Goal: Task Accomplishment & Management: Use online tool/utility

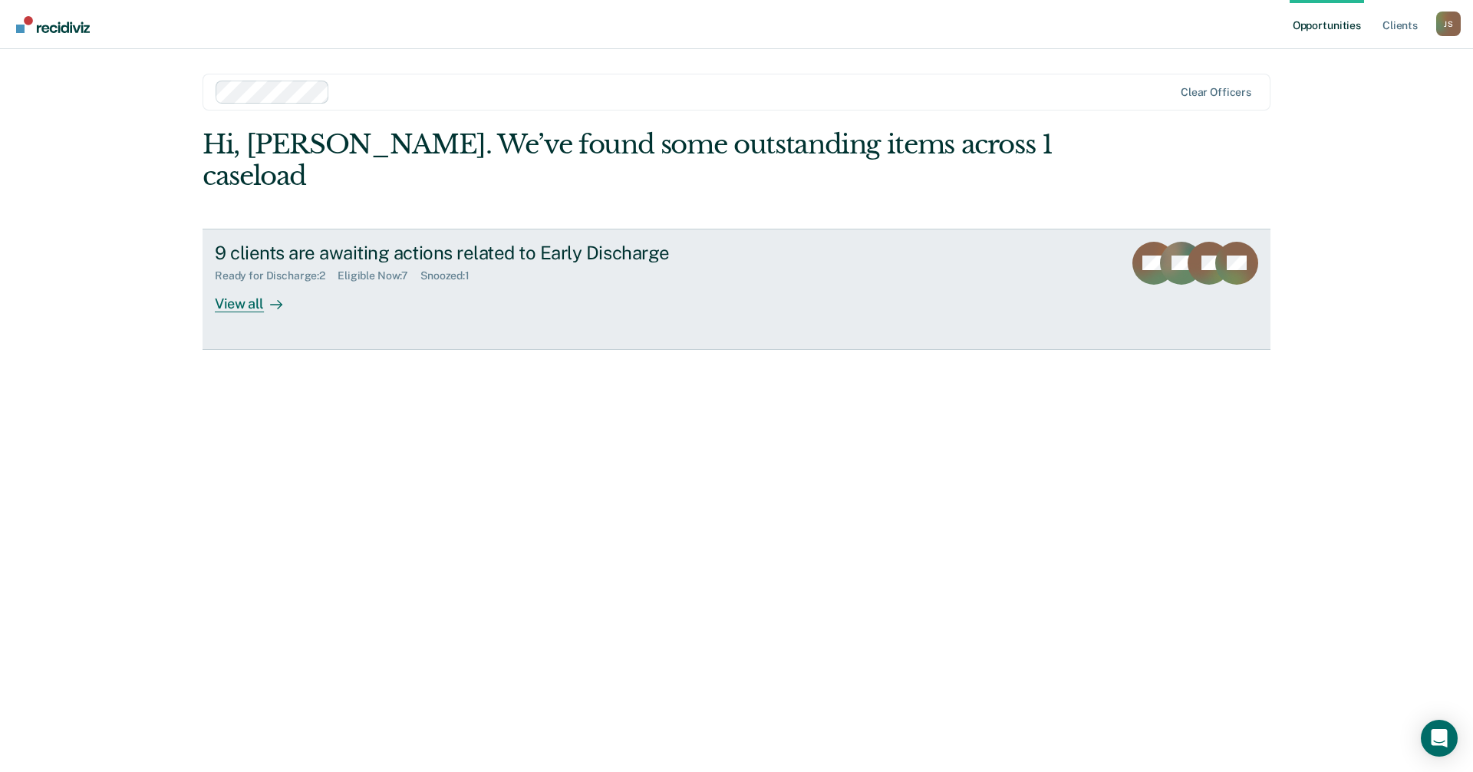
click at [378, 280] on div "9 clients are awaiting actions related to Early Discharge Ready for Discharge :…" at bounding box center [503, 277] width 576 height 71
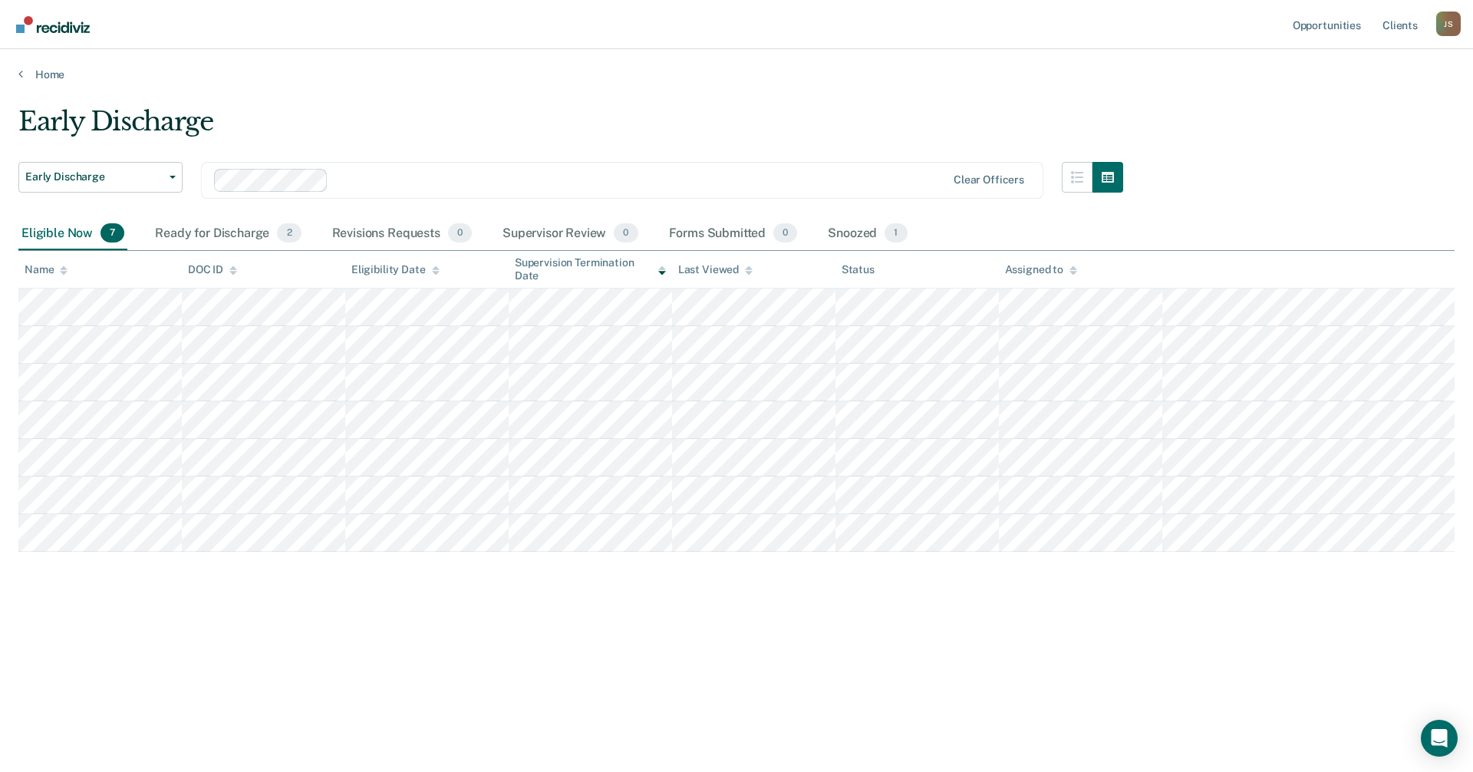
click at [625, 654] on div "Early Discharge Early Discharge Early Discharge Clear officers Eligible Now 7 R…" at bounding box center [736, 381] width 1437 height 551
click at [236, 226] on div "Ready for Discharge 2" at bounding box center [228, 234] width 152 height 34
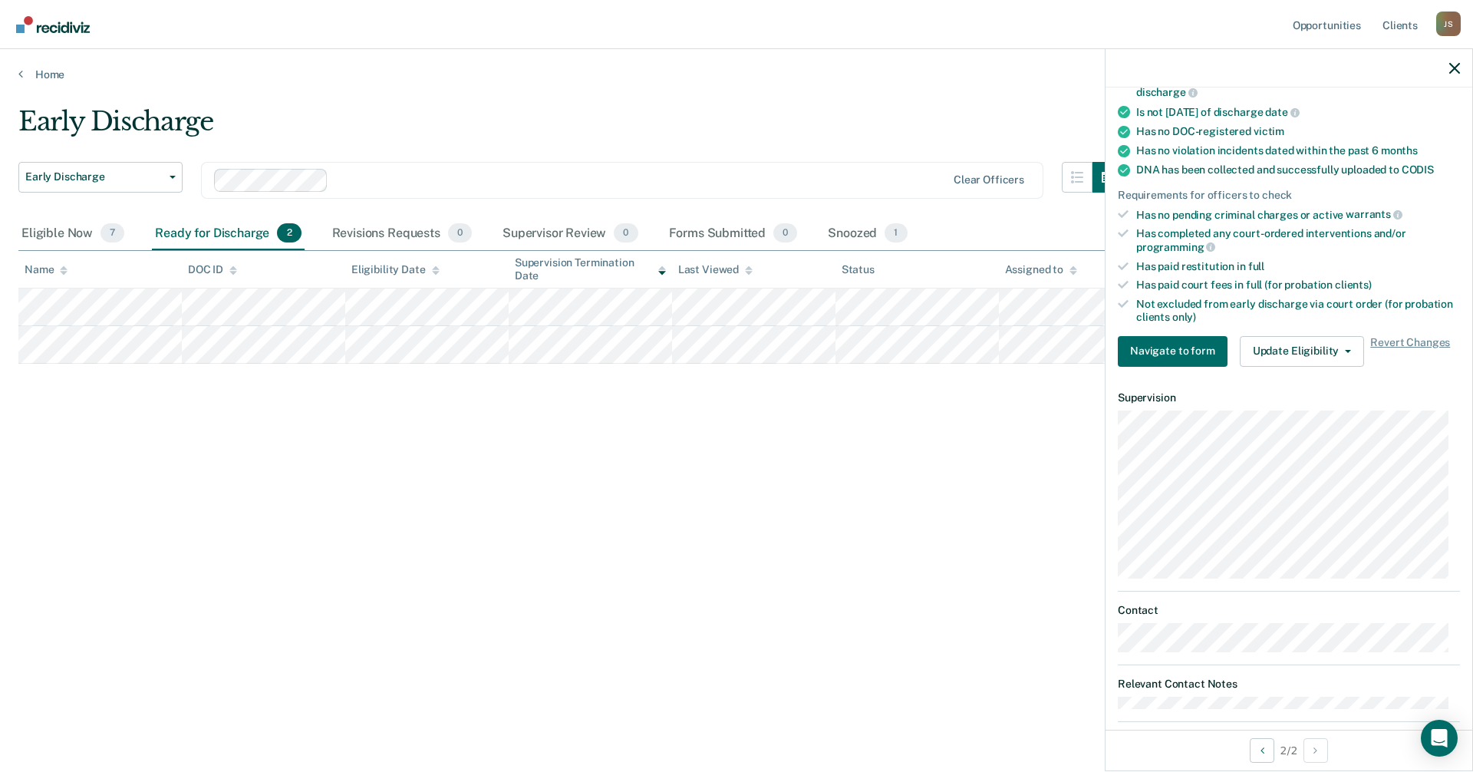
scroll to position [291, 0]
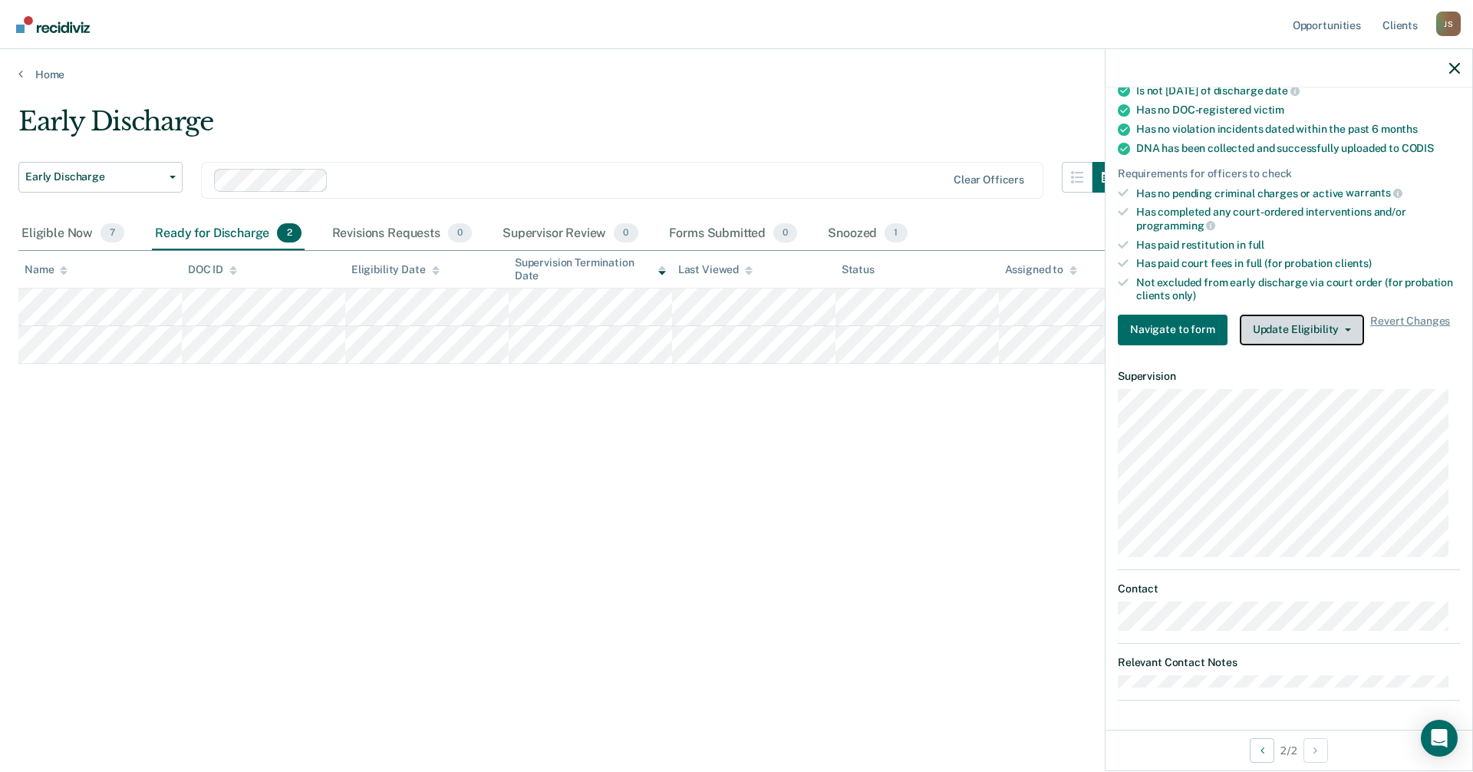
click at [1318, 337] on button "Update Eligibility" at bounding box center [1302, 330] width 124 height 31
click at [878, 483] on div "Early Discharge Early Discharge Early Discharge Clear officers Eligible Now 7 R…" at bounding box center [736, 381] width 1437 height 551
click at [760, 544] on div "Early Discharge Early Discharge Early Discharge Clear officers Eligible Now 7 R…" at bounding box center [736, 381] width 1437 height 551
click at [776, 470] on div "Early Discharge Early Discharge Early Discharge Clear officers Eligible Now 7 R…" at bounding box center [736, 381] width 1437 height 551
click at [1313, 319] on button "Update Eligibility" at bounding box center [1302, 330] width 124 height 31
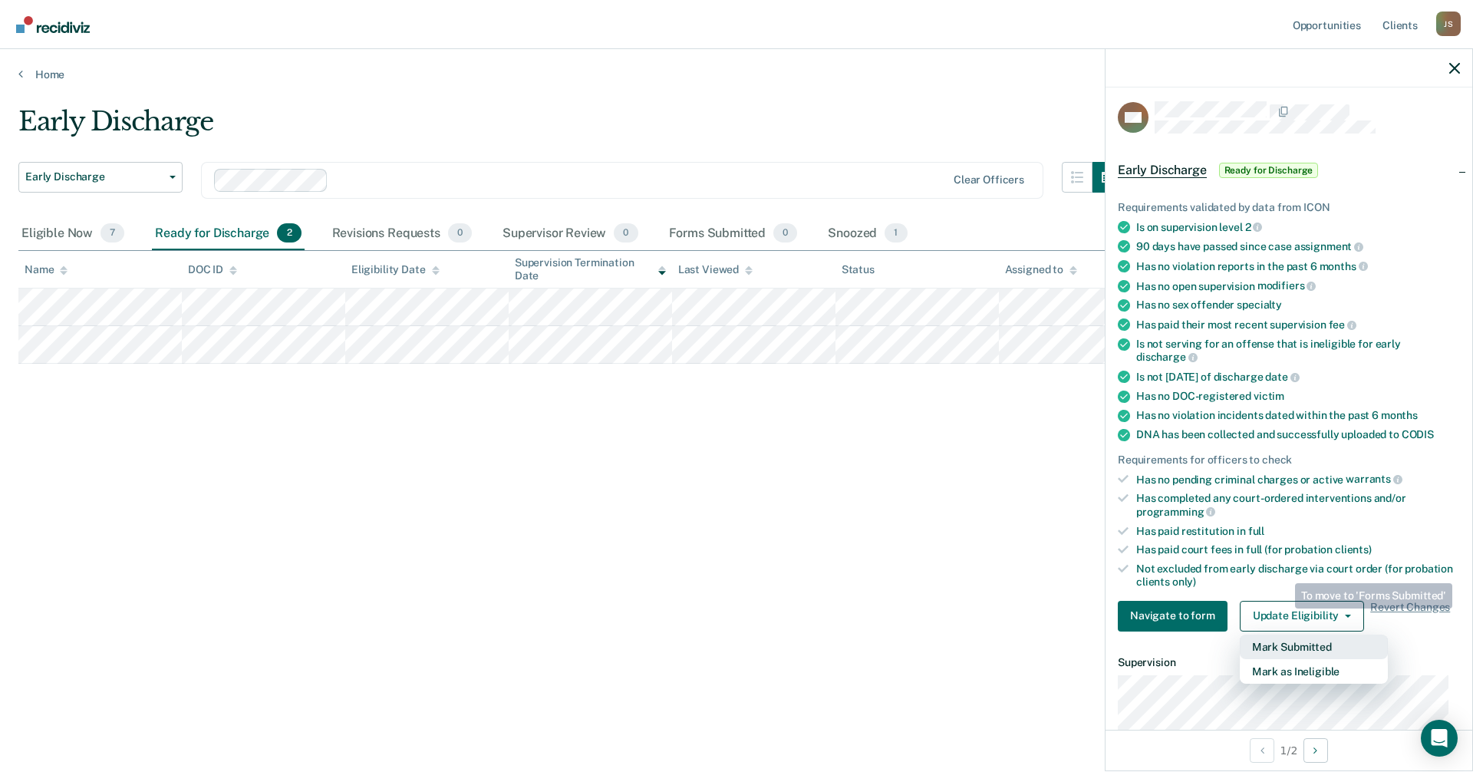
scroll to position [0, 0]
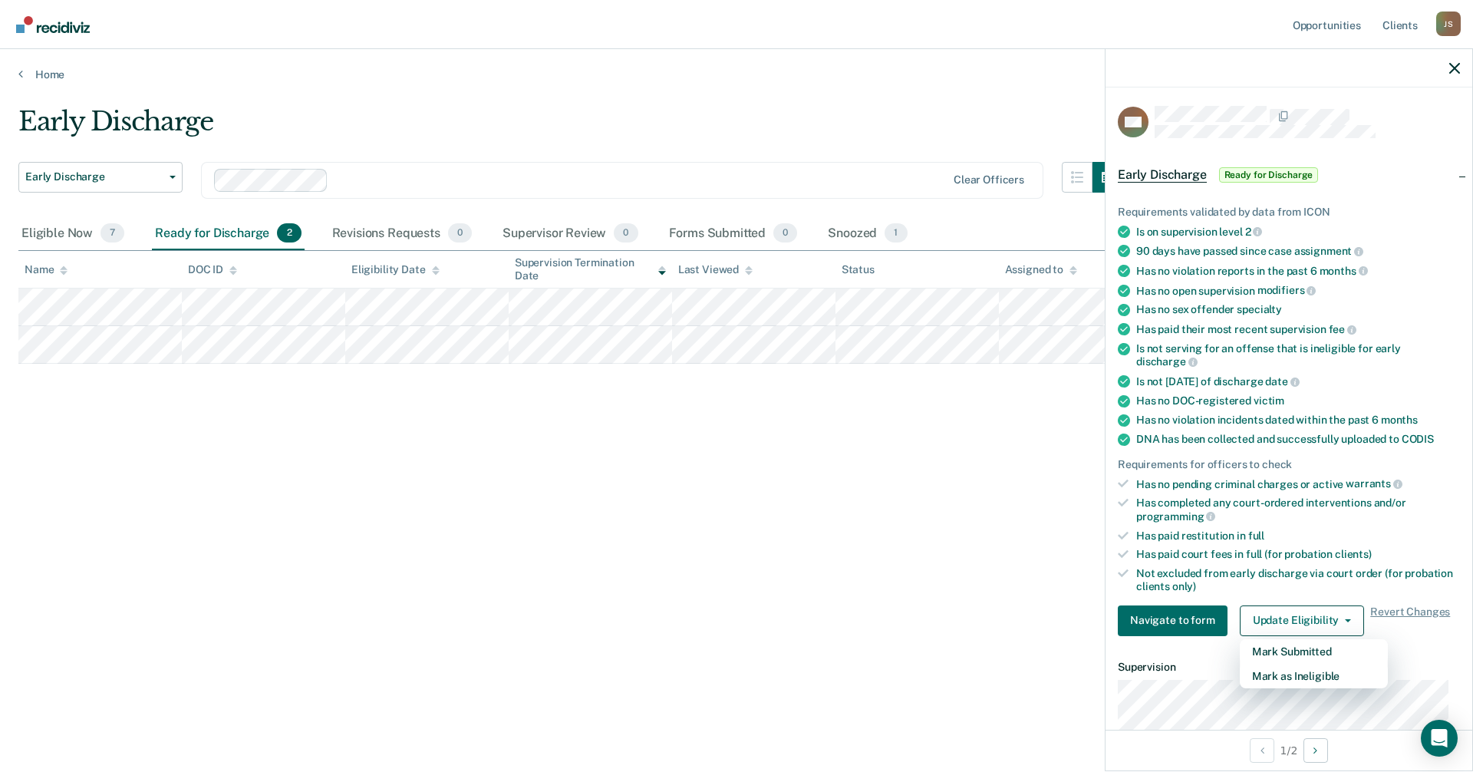
click at [828, 586] on div "Early Discharge Early Discharge Early Discharge Clear officers Eligible Now 7 R…" at bounding box center [736, 381] width 1437 height 551
click at [894, 547] on div "Early Discharge Early Discharge Early Discharge Clear officers Eligible Now 7 R…" at bounding box center [736, 381] width 1437 height 551
click at [863, 448] on div "Early Discharge Early Discharge Early Discharge Clear officers Eligible Now 7 R…" at bounding box center [736, 381] width 1437 height 551
drag, startPoint x: 794, startPoint y: 452, endPoint x: 803, endPoint y: 450, distance: 8.6
click at [797, 450] on div "Early Discharge Early Discharge Early Discharge Clear officers Eligible Now 7 R…" at bounding box center [736, 381] width 1437 height 551
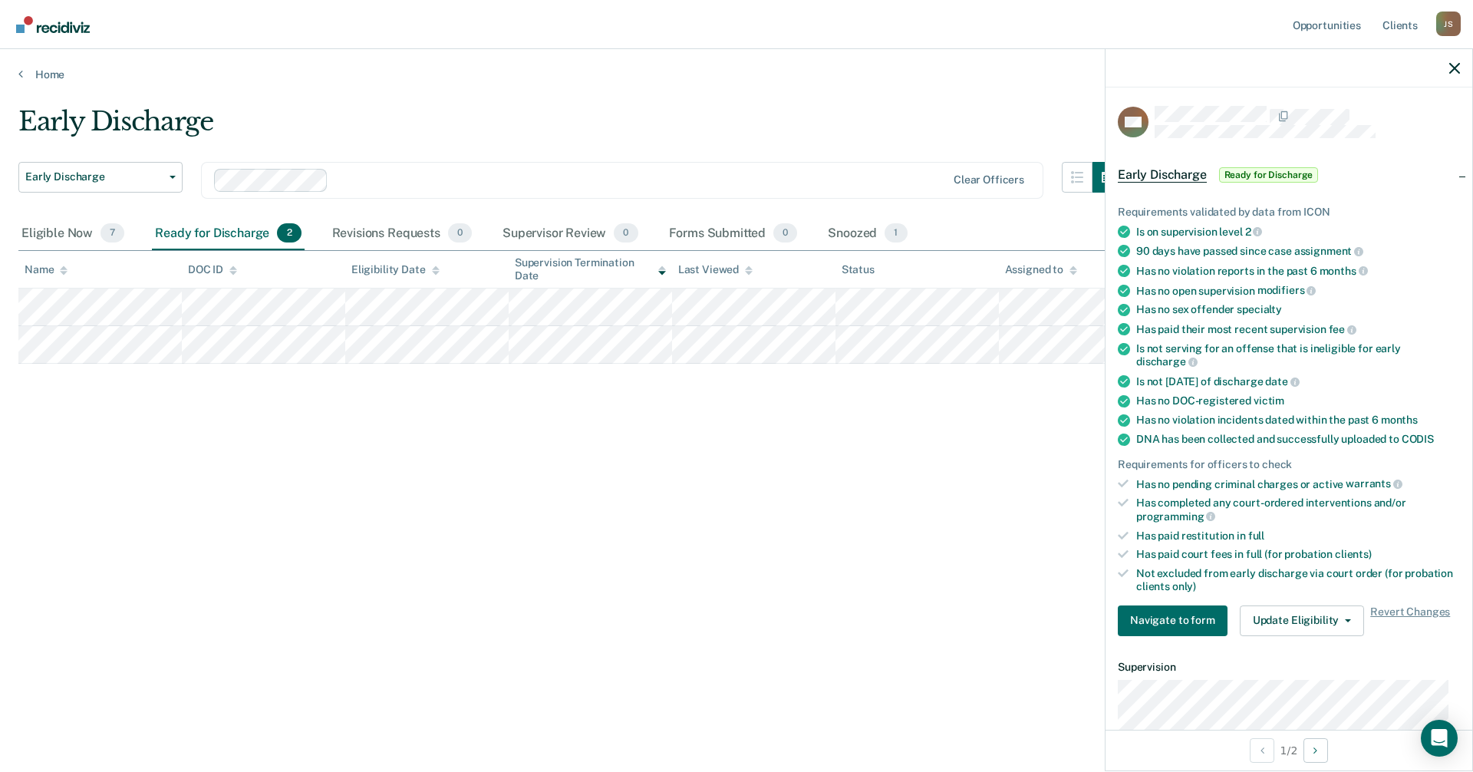
click at [423, 520] on div "Early Discharge Early Discharge Early Discharge Clear officers Eligible Now 7 R…" at bounding box center [736, 381] width 1437 height 551
click at [446, 537] on div "Early Discharge Early Discharge Early Discharge Clear officers Eligible Now 7 R…" at bounding box center [736, 381] width 1437 height 551
drag, startPoint x: 795, startPoint y: 530, endPoint x: 807, endPoint y: 526, distance: 12.9
click at [795, 530] on div "Early Discharge Early Discharge Early Discharge Clear officers Eligible Now 7 R…" at bounding box center [736, 381] width 1437 height 551
